Goal: Task Accomplishment & Management: Manage account settings

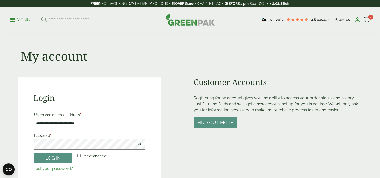
click at [357, 19] on icon at bounding box center [357, 19] width 6 height 5
type input "**********"
click at [54, 160] on button "Log in" at bounding box center [53, 157] width 38 height 11
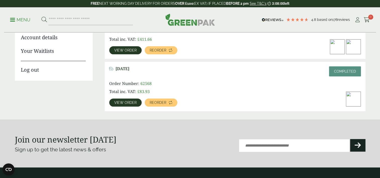
scroll to position [176, 0]
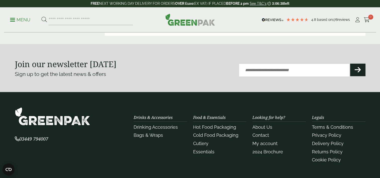
click at [2, 46] on section "Join our newsletter today Sign up to get the latest news & offers Email (Requir…" at bounding box center [190, 68] width 380 height 48
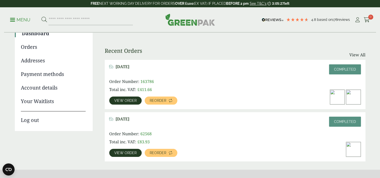
scroll to position [0, 0]
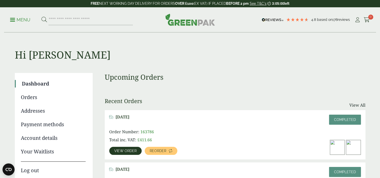
click at [132, 152] on span "View order" at bounding box center [125, 151] width 22 height 4
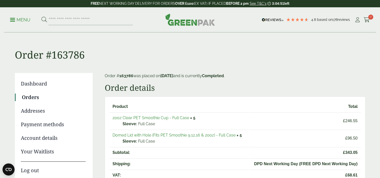
scroll to position [50, 0]
